Goal: Information Seeking & Learning: Learn about a topic

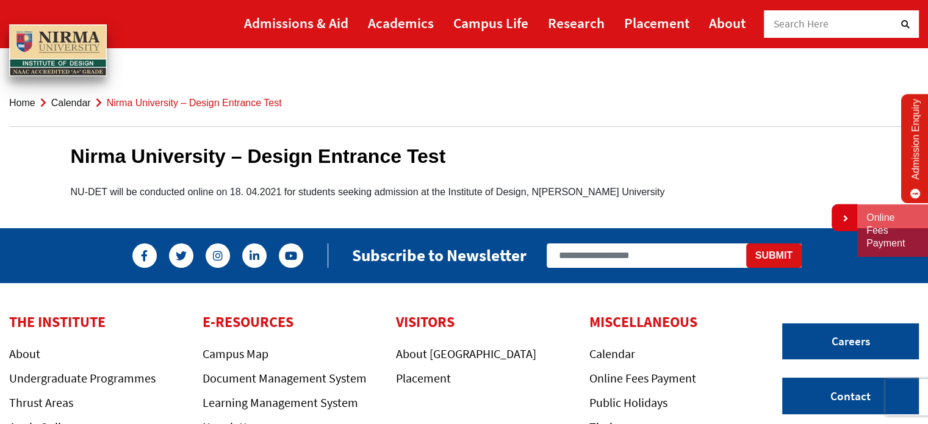
click at [68, 101] on link "Calendar" at bounding box center [71, 103] width 40 height 10
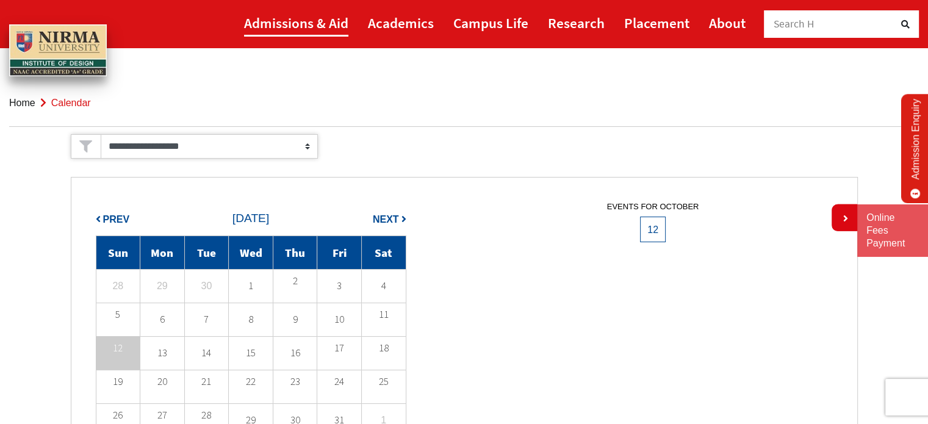
click at [310, 22] on link "Admissions & Aid" at bounding box center [296, 22] width 104 height 27
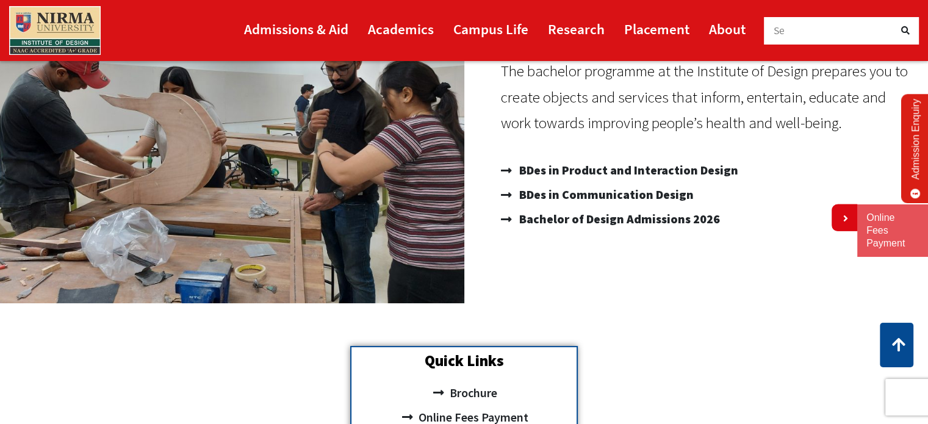
scroll to position [203, 0]
